Goal: Task Accomplishment & Management: Manage account settings

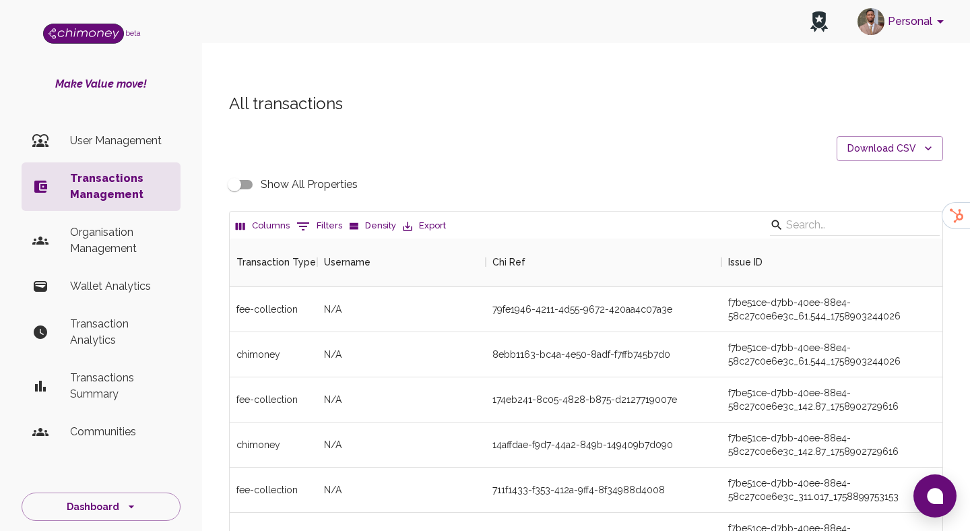
scroll to position [500, 712]
click at [313, 215] on button "0 Filters" at bounding box center [319, 226] width 53 height 22
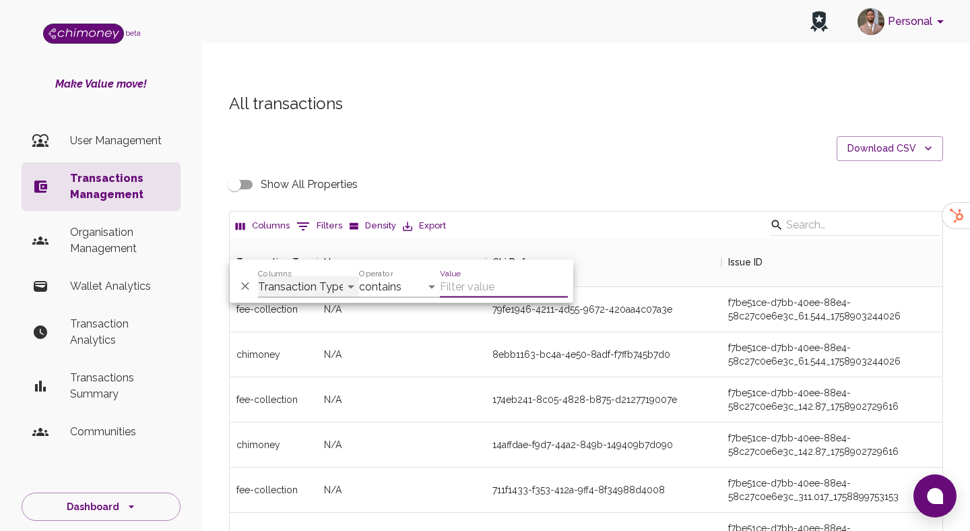
click at [282, 281] on select "Transaction Type Username Chi Ref Issue ID Value Amount Currency Fee ($) FX Rat…" at bounding box center [308, 287] width 101 height 22
select select "email"
click at [258, 276] on select "Transaction Type Username Chi Ref Issue ID Value Amount Currency Fee ($) FX Rat…" at bounding box center [308, 287] width 101 height 22
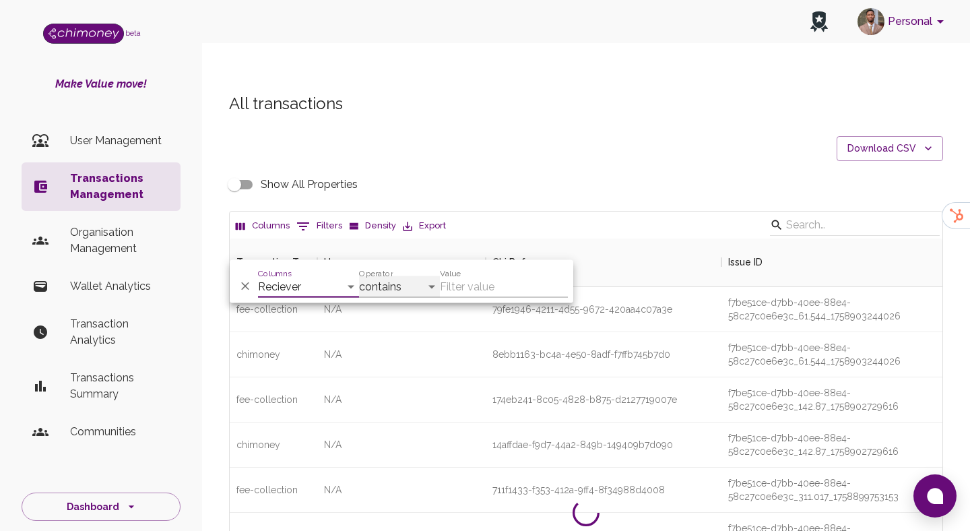
click at [409, 285] on select "contains equals starts with ends with is empty is not empty is any of" at bounding box center [399, 287] width 81 height 22
select select "equals"
click at [359, 276] on select "contains equals starts with ends with is empty is not empty is any of" at bounding box center [399, 287] width 81 height 22
click at [483, 285] on input "Value" at bounding box center [504, 287] width 128 height 22
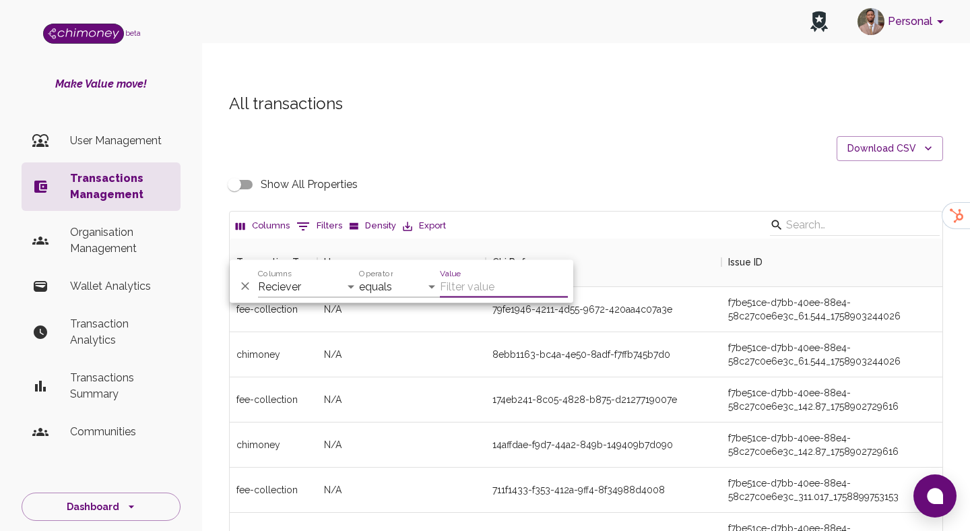
paste input "[EMAIL_ADDRESS][DOMAIN_NAME]"
type input "[EMAIL_ADDRESS][DOMAIN_NAME]"
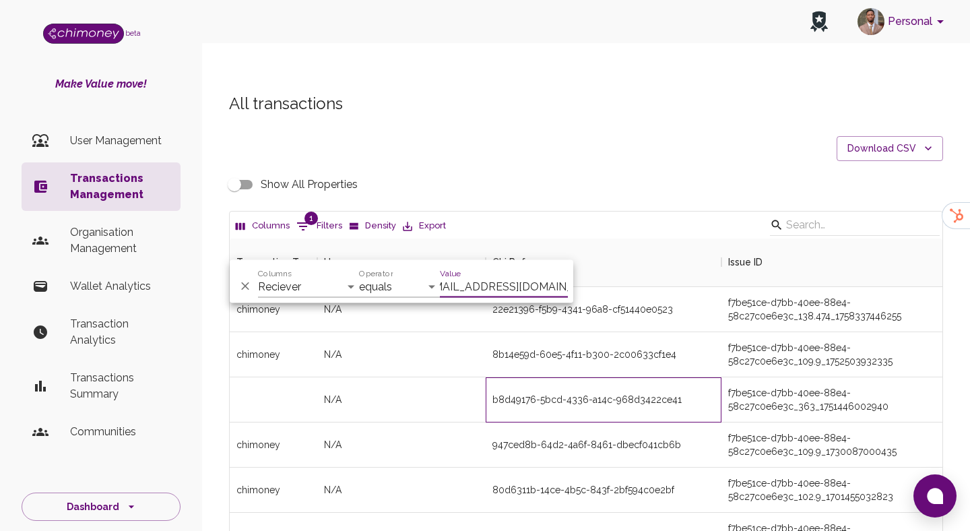
click at [535, 377] on div "b8d49176-5bcd-4336-a14c-968d3422ce41" at bounding box center [604, 399] width 236 height 45
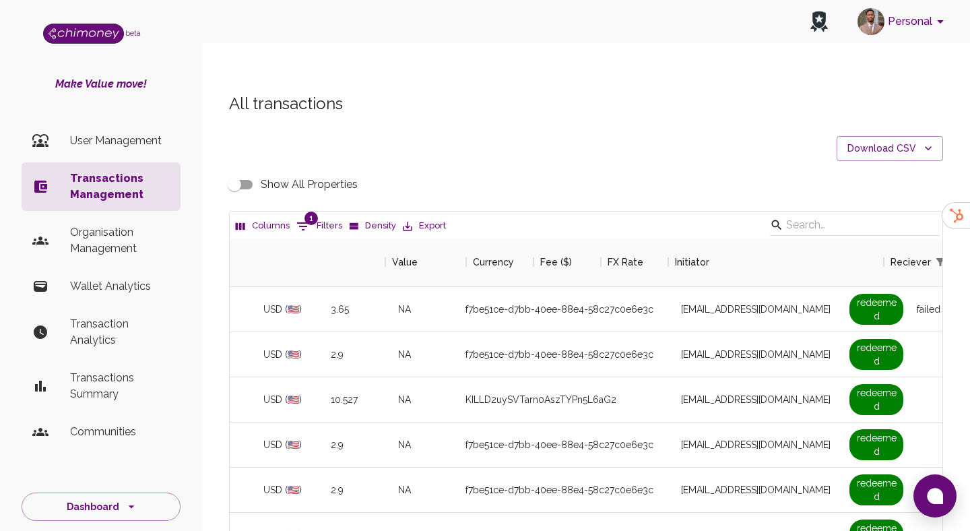
scroll to position [0, 1207]
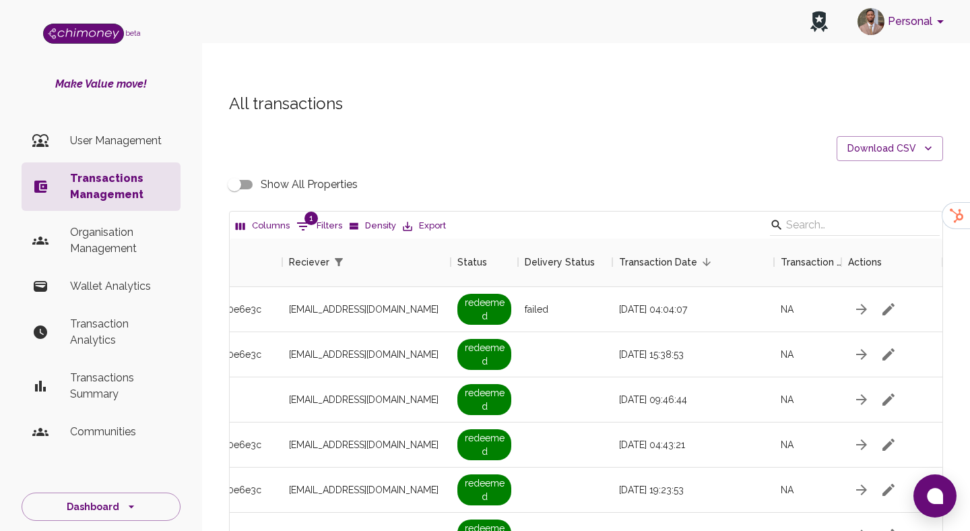
click at [234, 172] on input "Show All Properties" at bounding box center [234, 185] width 77 height 26
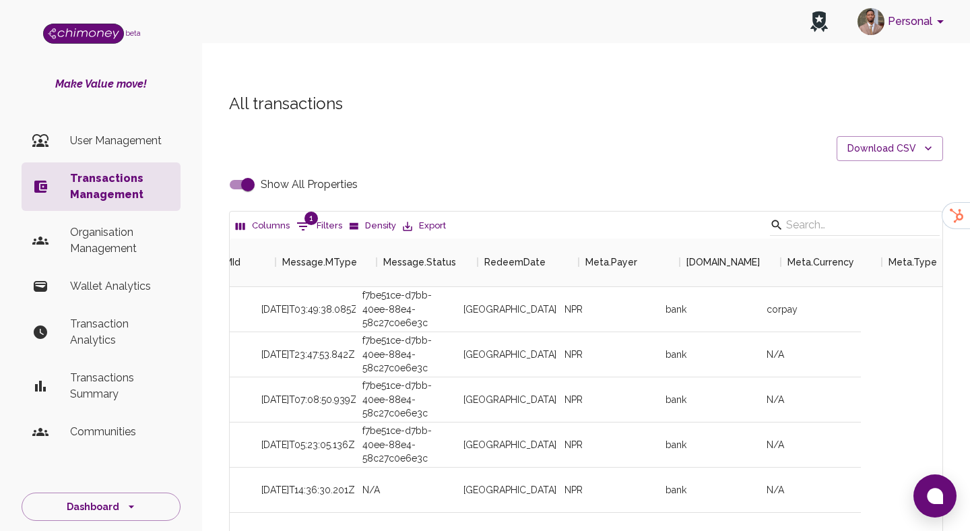
scroll to position [0, 2547]
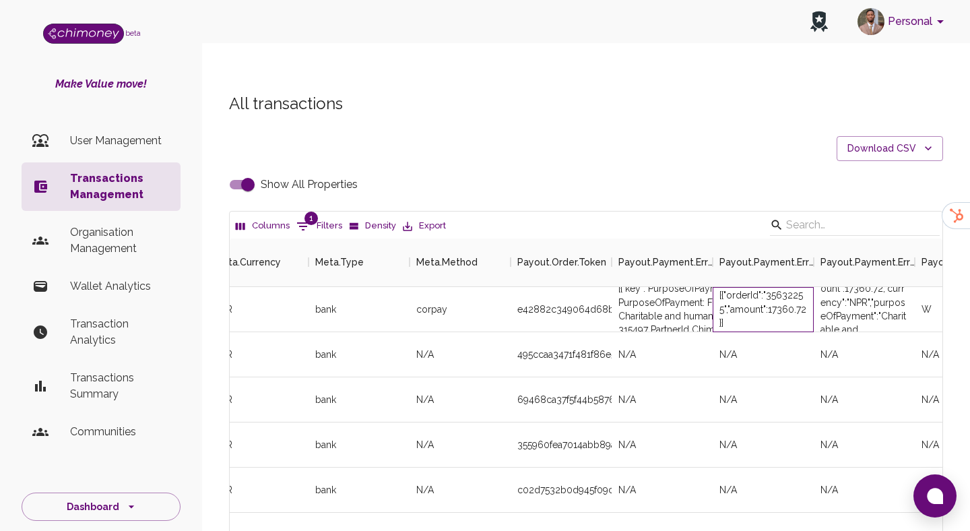
click at [787, 288] on div "[{"orderId":"35632255","amount":17360.72}]" at bounding box center [763, 308] width 88 height 40
copy div "35632255"
click at [248, 172] on input "Show All Properties" at bounding box center [247, 185] width 77 height 26
checkbox input "false"
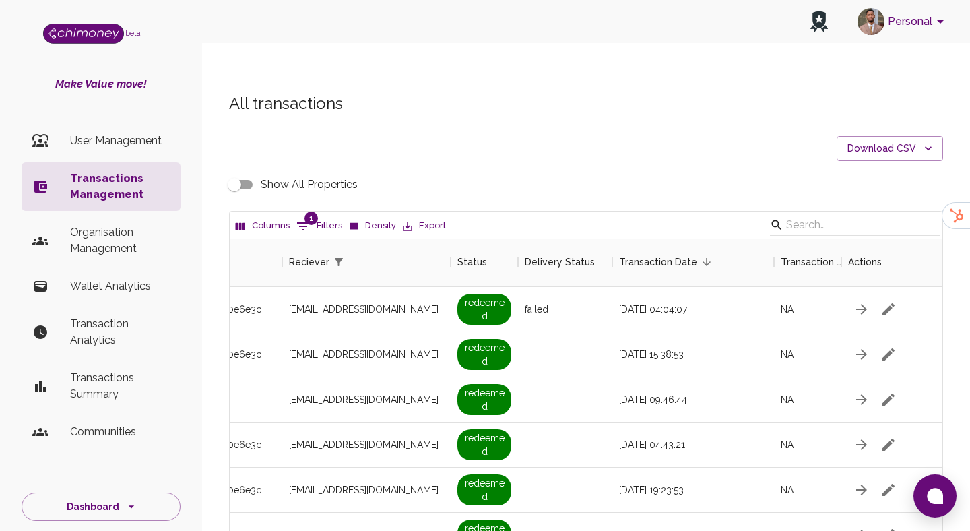
scroll to position [0, 1173]
click at [314, 215] on button "1 Filters" at bounding box center [319, 226] width 53 height 22
select select "email"
select select "equals"
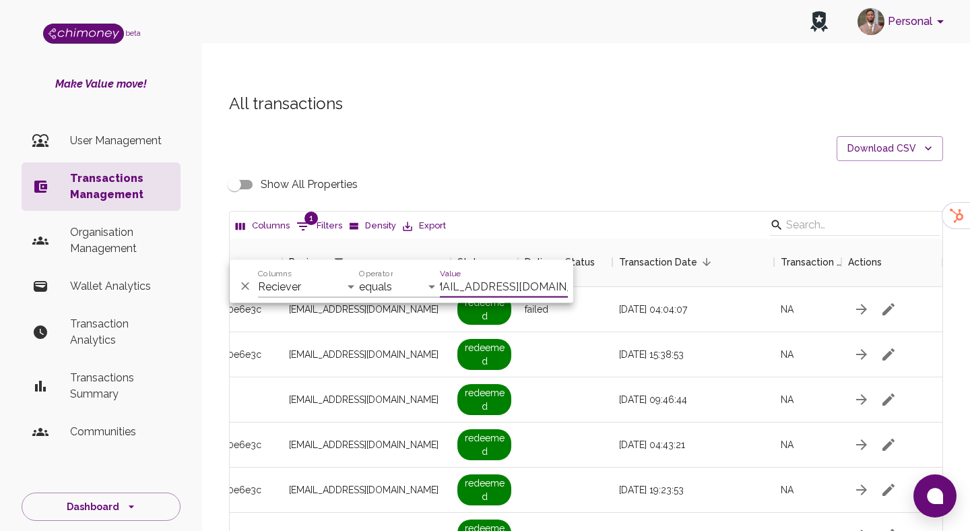
scroll to position [0, 0]
click at [351, 272] on div "Columns Transaction Type Username Chi Ref Issue ID Value Amount Currency Fee ($…" at bounding box center [308, 281] width 101 height 32
click at [333, 286] on select "Transaction Type Username Chi Ref Issue ID Value Amount Currency Fee ($) FX Rat…" at bounding box center [308, 287] width 101 height 22
select select "chiRef"
click at [258, 276] on select "Transaction Type Username Chi Ref Issue ID Value Amount Currency Fee ($) FX Rat…" at bounding box center [308, 287] width 101 height 22
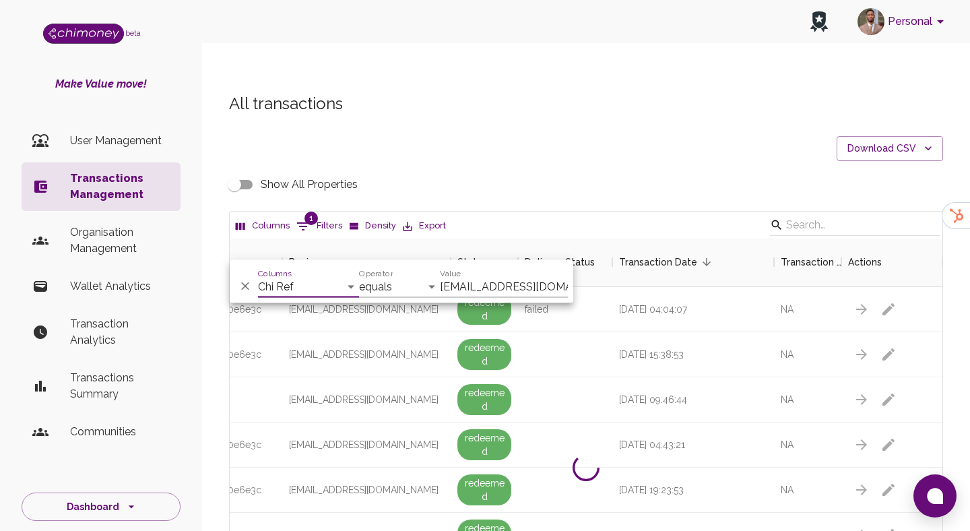
click at [479, 285] on input "[EMAIL_ADDRESS][DOMAIN_NAME]" at bounding box center [504, 287] width 128 height 22
paste input "5b4b8812-98e8-43f9-b19f-76f857db66f8"
type input "5b4b8812-98e8-43f9-b19f-76f857db66f8"
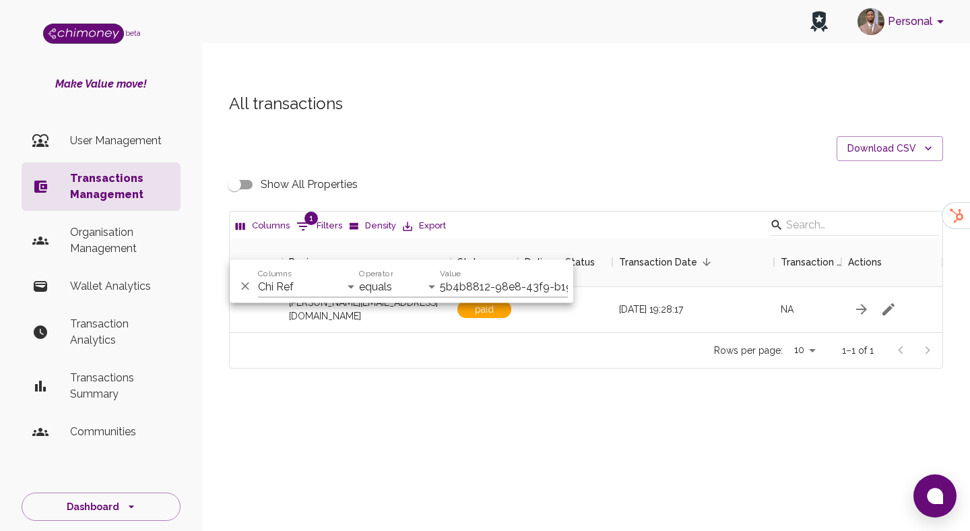
scroll to position [94, 712]
click at [901, 287] on div at bounding box center [891, 309] width 101 height 45
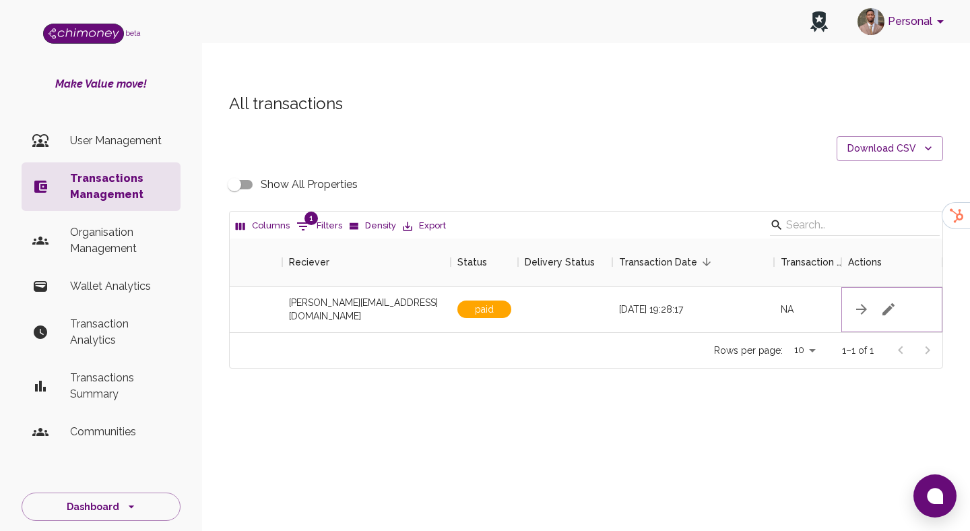
click at [881, 301] on icon "button" at bounding box center [888, 309] width 16 height 16
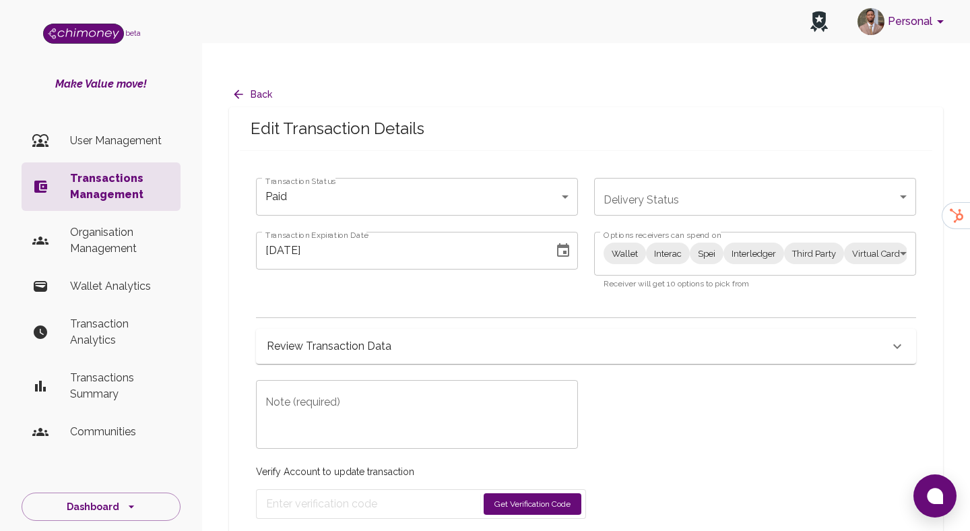
click at [358, 177] on body "Personal beta Make Value move! User Management Transactions Management Organisa…" at bounding box center [485, 279] width 970 height 558
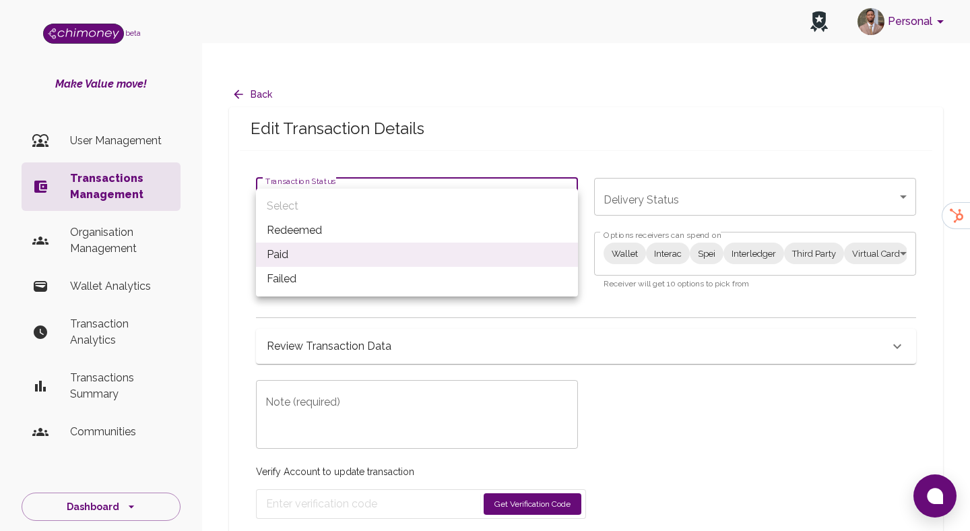
click at [715, 346] on div at bounding box center [485, 265] width 970 height 531
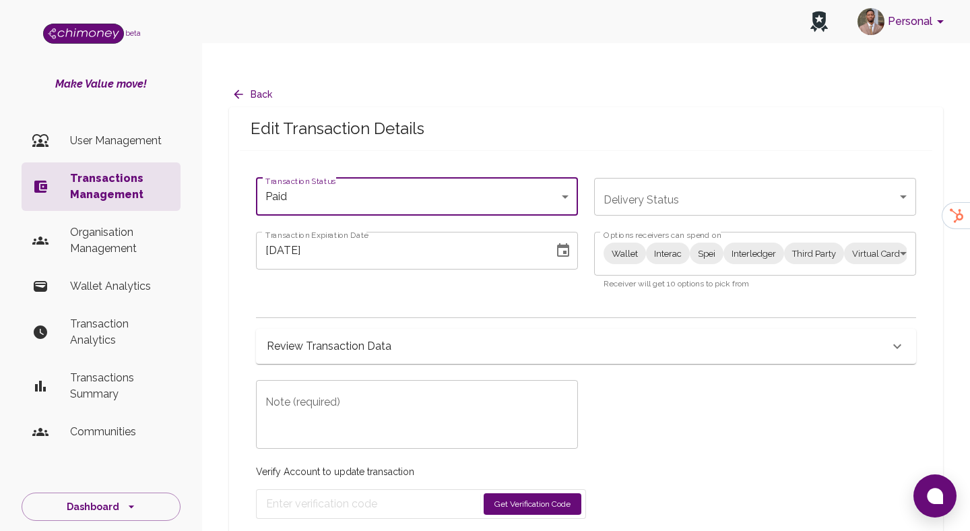
click at [690, 239] on div "Wallet Interac Spei Interledger Third Party Virtual Card Mobile and Internet Ba…" at bounding box center [755, 254] width 322 height 44
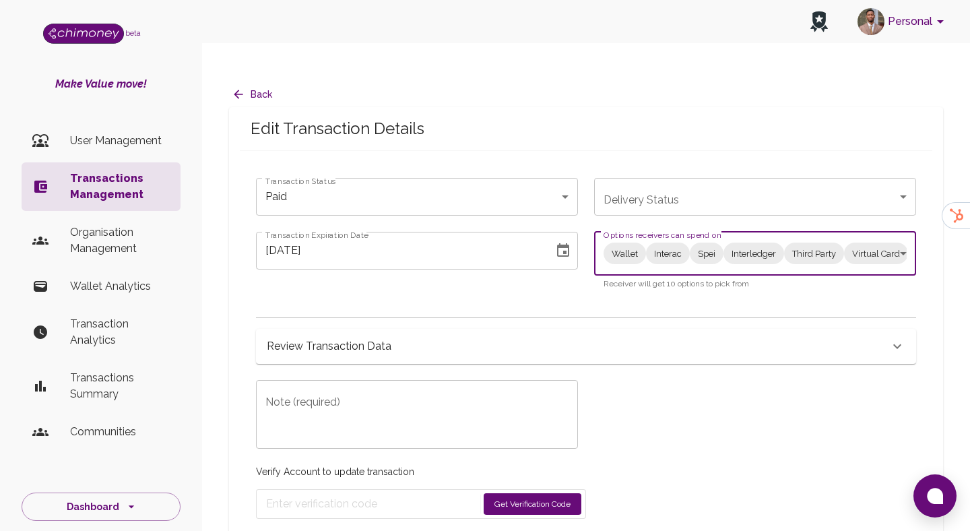
click at [684, 222] on body "Personal beta Make Value move! User Management Transactions Management Organisa…" at bounding box center [485, 279] width 970 height 558
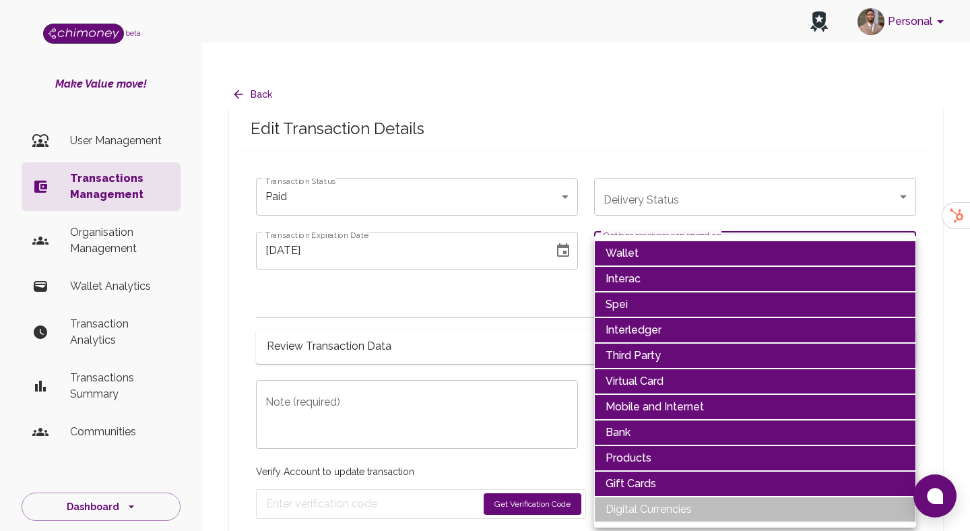
click at [325, 299] on div at bounding box center [485, 265] width 970 height 531
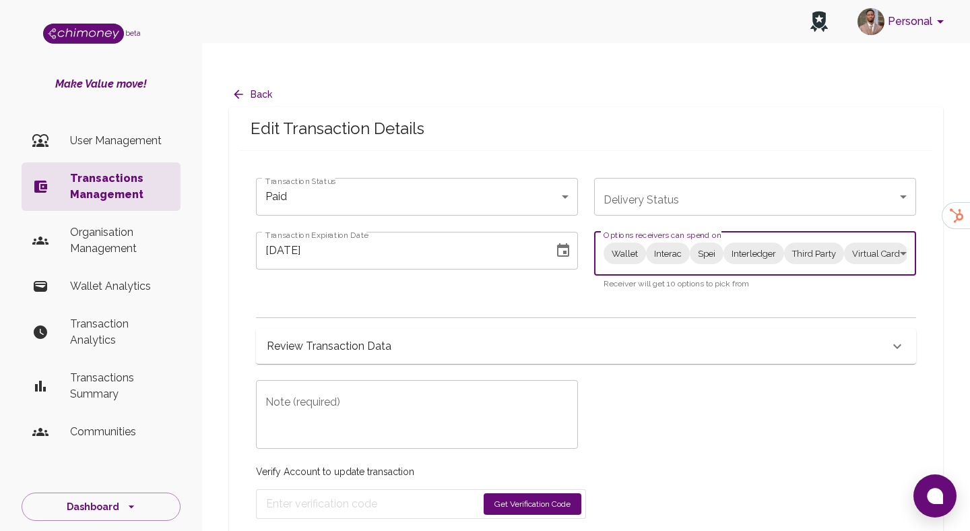
click at [331, 182] on body "Personal beta Make Value move! User Management Transactions Management Organisa…" at bounding box center [485, 279] width 970 height 558
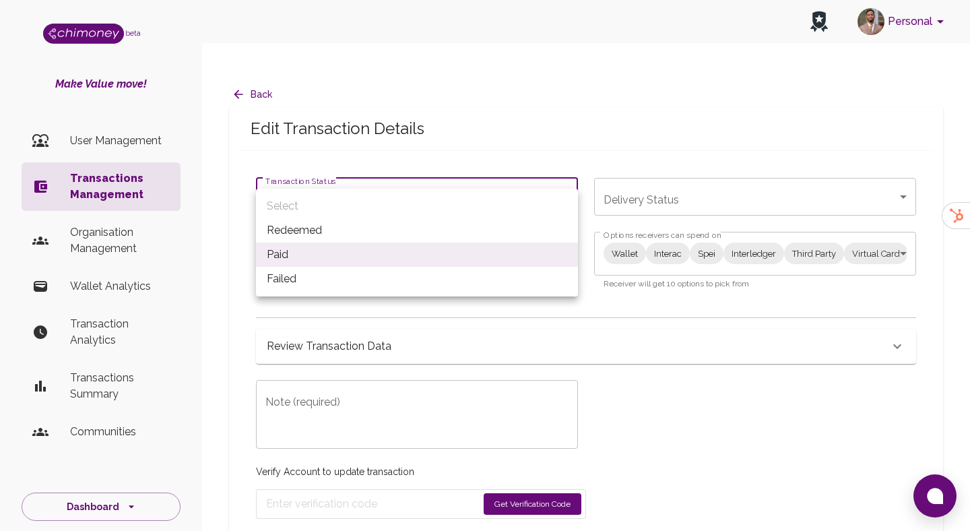
click at [305, 230] on li "Redeemed" at bounding box center [417, 230] width 322 height 24
type input "redeemed"
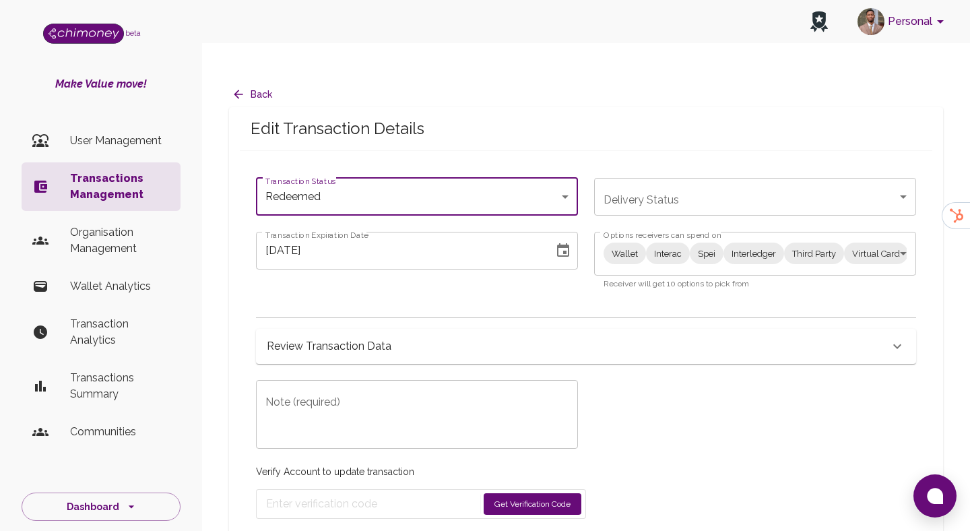
click at [335, 391] on textarea "Note (required)" at bounding box center [416, 414] width 303 height 46
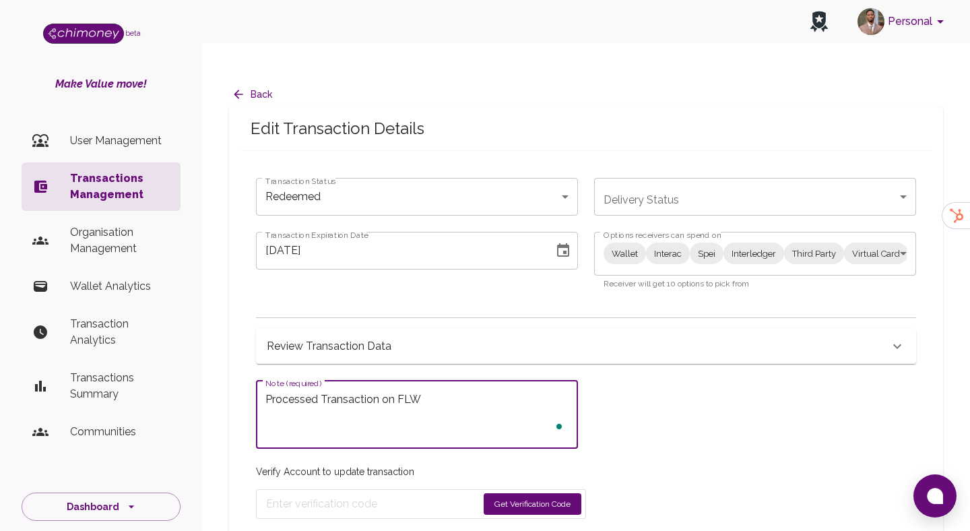
type textarea "Processed Transaction on FLW"
click at [517, 493] on button "Get Verification Code" at bounding box center [532, 504] width 98 height 22
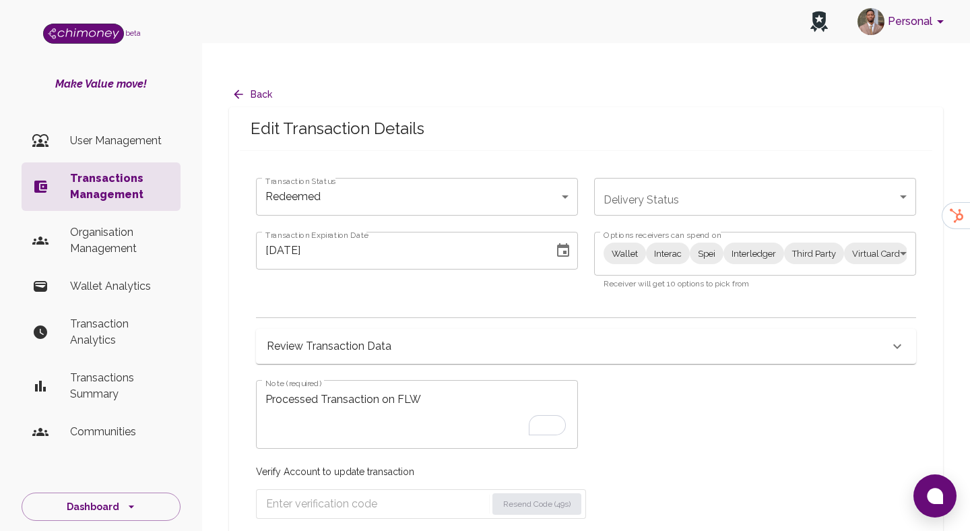
click at [331, 490] on form "Resend Code (49s)" at bounding box center [421, 504] width 330 height 30
click at [337, 493] on input "Enter verification code" at bounding box center [376, 504] width 220 height 22
paste input "6218"
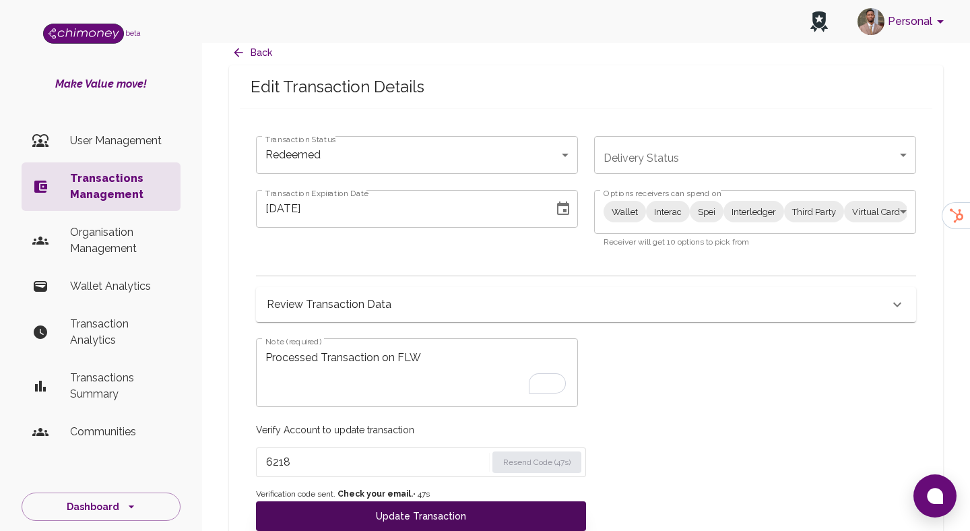
type input "6218"
click at [362, 501] on button "Update Transaction" at bounding box center [421, 516] width 330 height 30
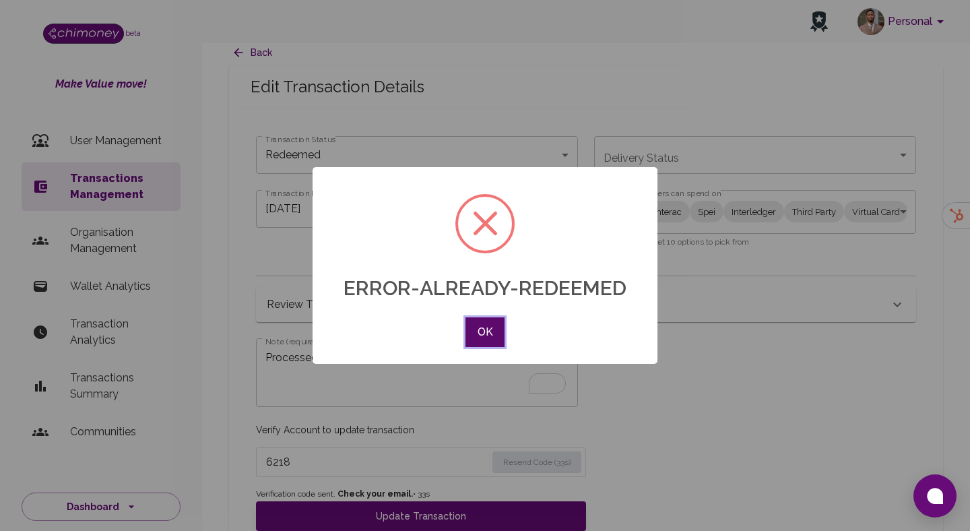
click at [480, 333] on button "OK" at bounding box center [484, 332] width 39 height 30
